Goal: Task Accomplishment & Management: Complete application form

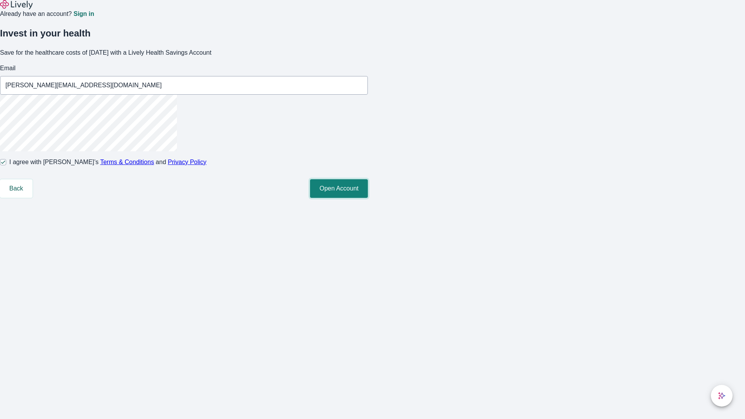
click at [368, 198] on button "Open Account" at bounding box center [339, 188] width 58 height 19
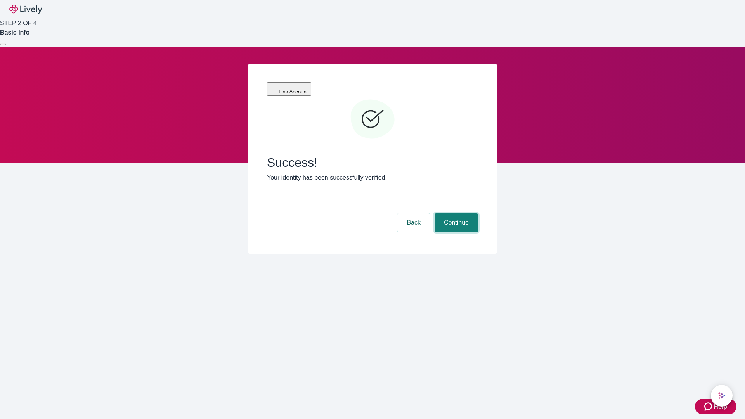
click at [455, 213] on button "Continue" at bounding box center [456, 222] width 43 height 19
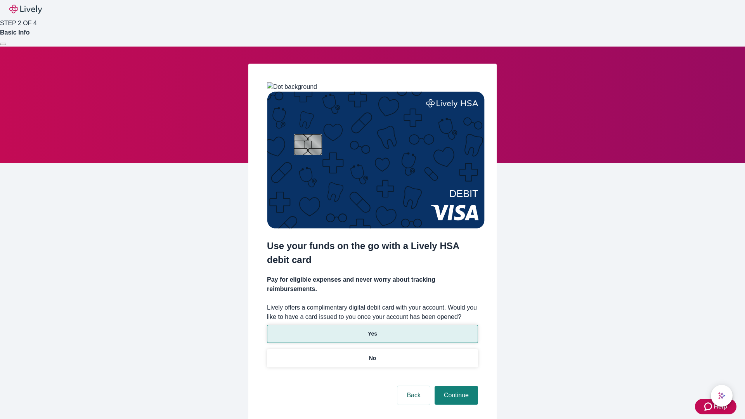
click at [372, 330] on p "Yes" at bounding box center [372, 334] width 9 height 8
click at [455, 386] on button "Continue" at bounding box center [456, 395] width 43 height 19
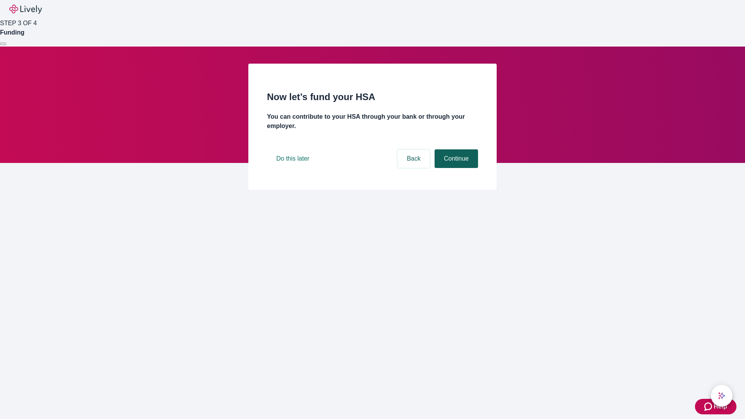
click at [455, 168] on button "Continue" at bounding box center [456, 158] width 43 height 19
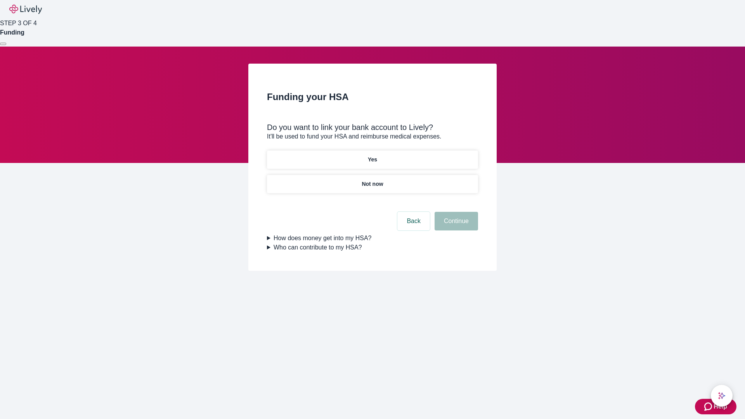
click at [372, 180] on p "Not now" at bounding box center [372, 184] width 21 height 8
click at [455, 226] on button "Continue" at bounding box center [456, 221] width 43 height 19
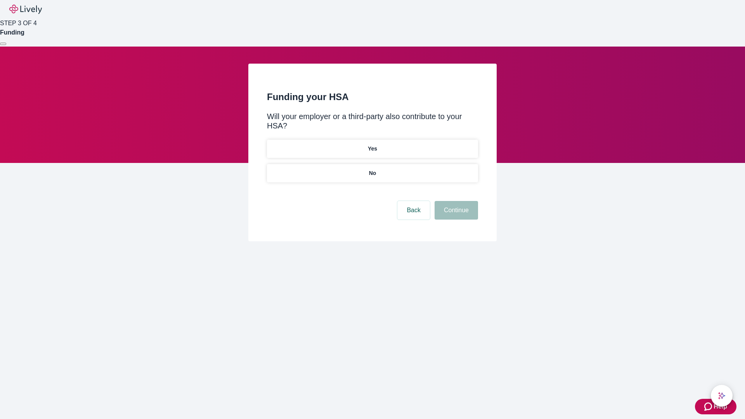
click at [372, 169] on p "No" at bounding box center [372, 173] width 7 height 8
click at [455, 201] on button "Continue" at bounding box center [456, 210] width 43 height 19
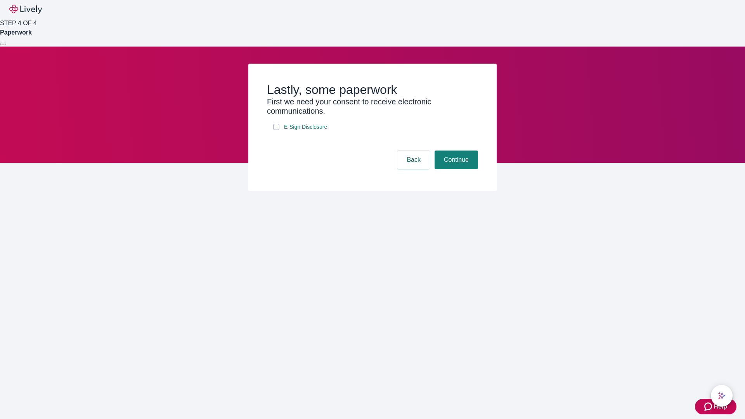
click at [276, 130] on input "E-Sign Disclosure" at bounding box center [276, 127] width 6 height 6
checkbox input "true"
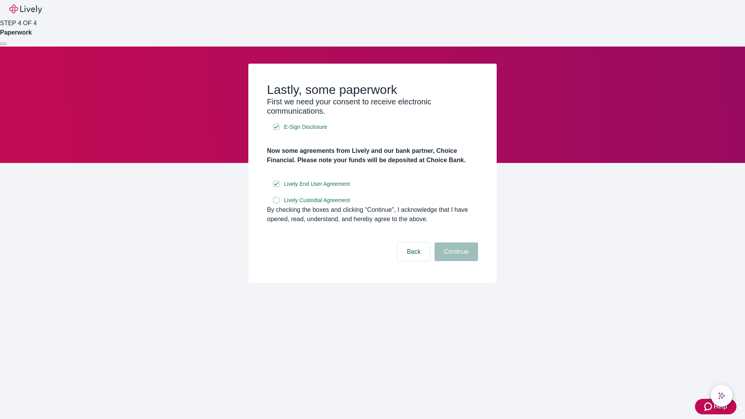
click at [276, 203] on input "Lively Custodial Agreement" at bounding box center [276, 200] width 6 height 6
checkbox input "true"
click at [455, 261] on button "Continue" at bounding box center [456, 252] width 43 height 19
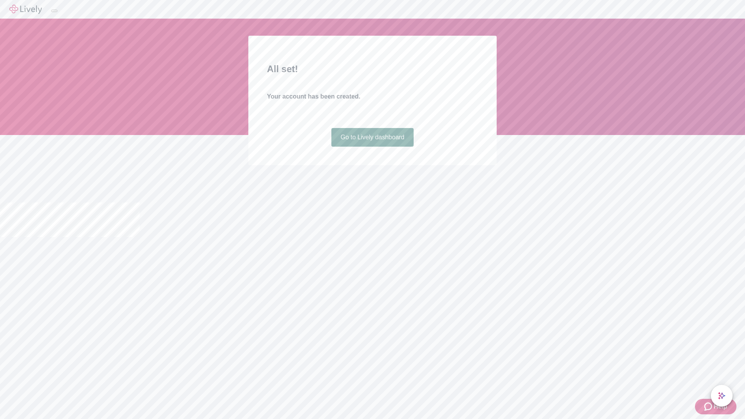
click at [372, 147] on link "Go to Lively dashboard" at bounding box center [372, 137] width 83 height 19
